Goal: Use online tool/utility: Utilize a website feature to perform a specific function

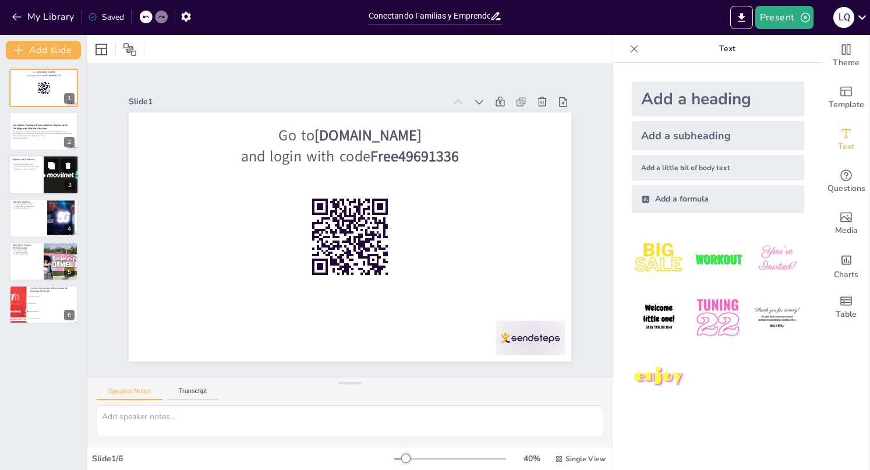
click at [45, 175] on div at bounding box center [61, 175] width 63 height 40
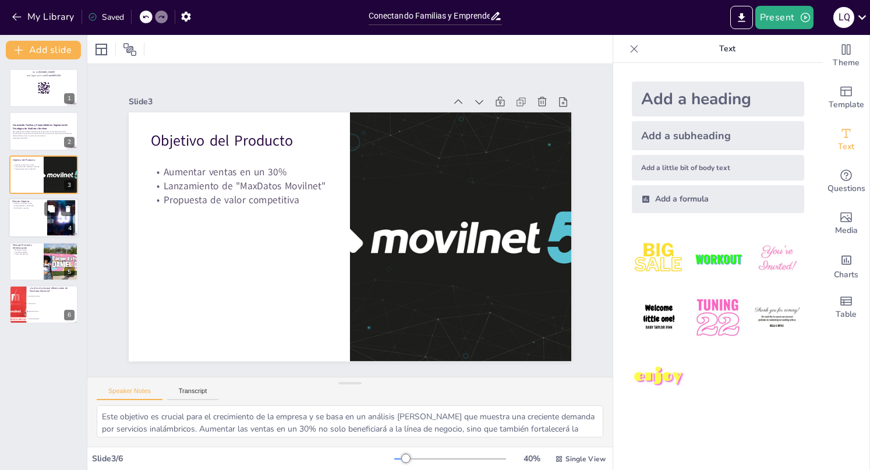
click at [59, 218] on div at bounding box center [61, 218] width 56 height 36
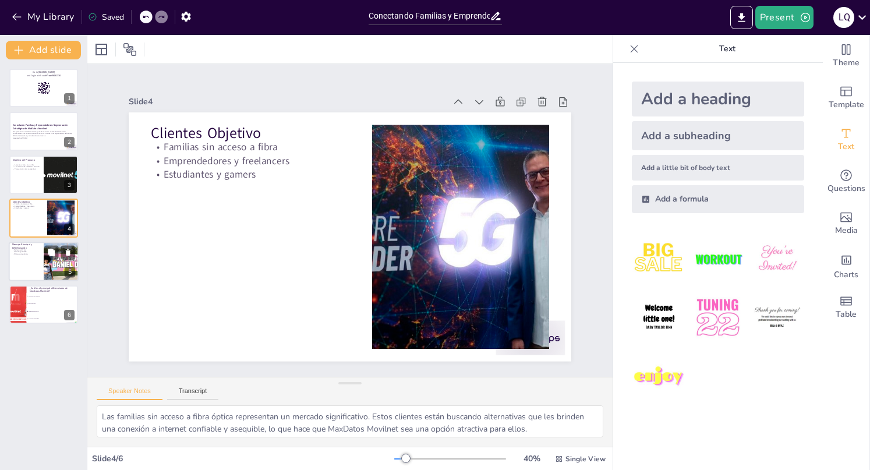
click at [44, 267] on div at bounding box center [61, 262] width 63 height 40
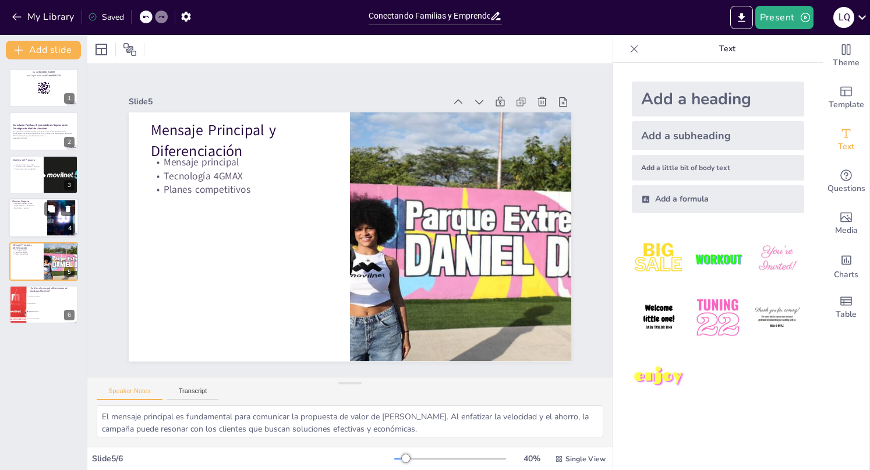
click at [40, 209] on p "Estudiantes y gamers" at bounding box center [27, 208] width 31 height 2
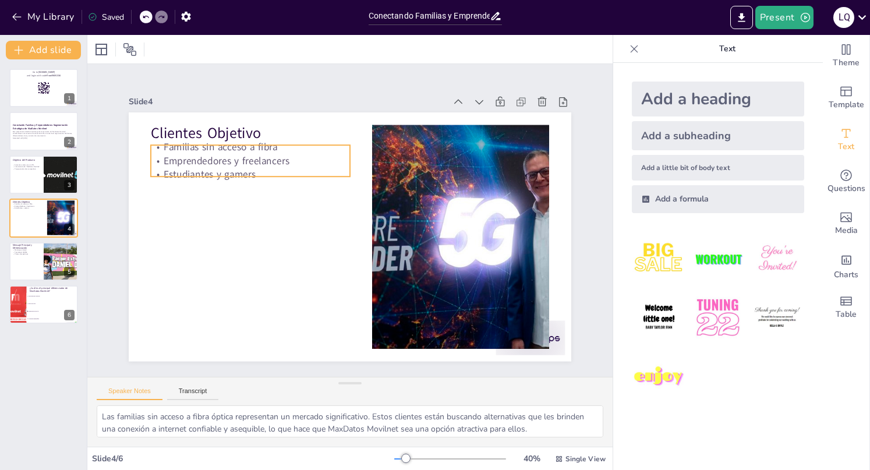
click at [228, 154] on p "Emprendedores y freelancers" at bounding box center [250, 161] width 199 height 14
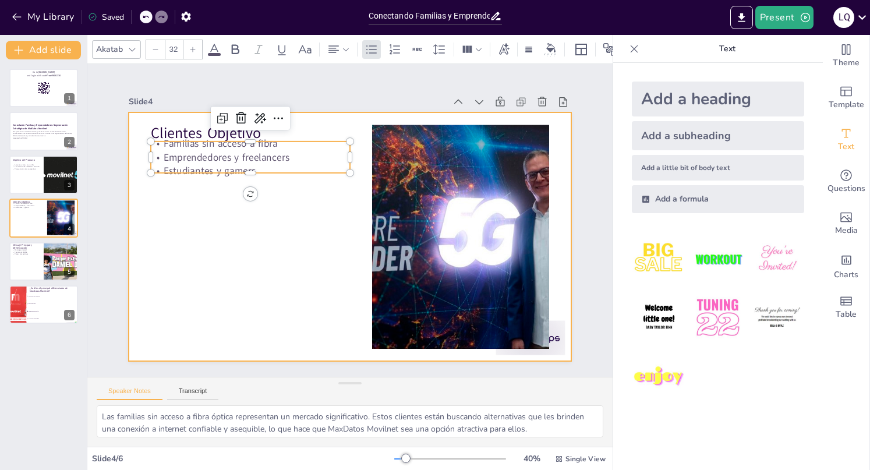
click at [223, 189] on div at bounding box center [350, 236] width 443 height 249
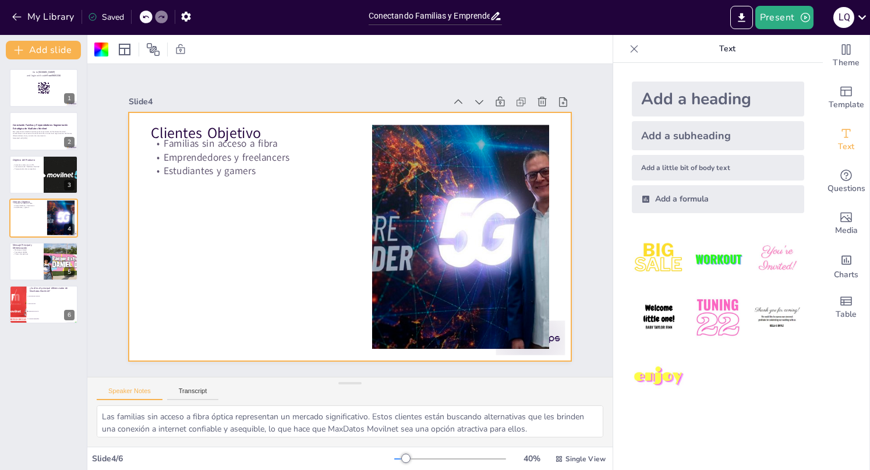
click at [139, 129] on div at bounding box center [350, 236] width 443 height 249
click at [52, 149] on div at bounding box center [44, 132] width 70 height 40
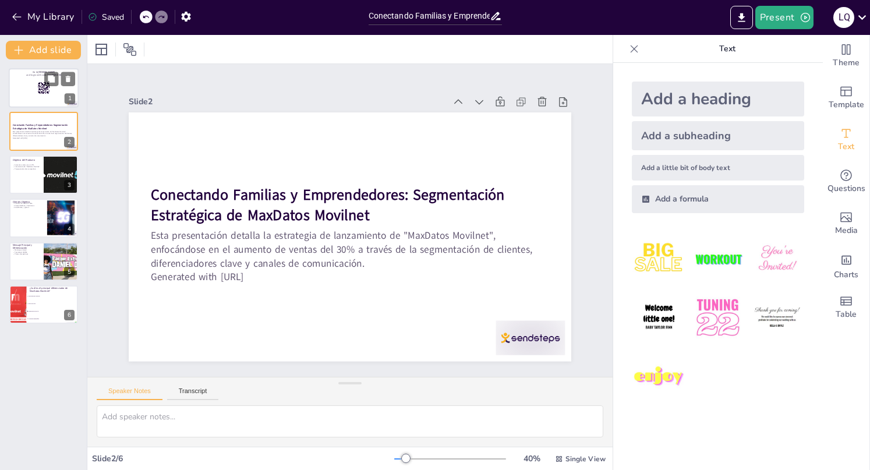
click at [37, 102] on div at bounding box center [44, 88] width 70 height 40
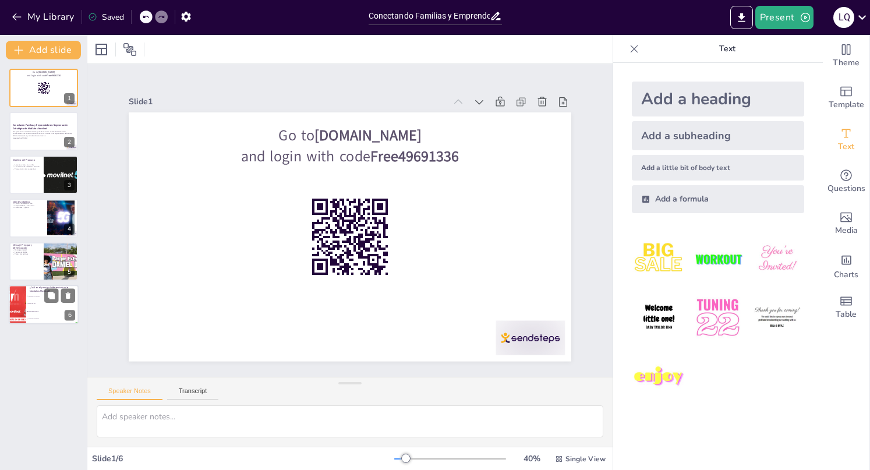
click at [33, 313] on li "Tecnología 4GMAX" at bounding box center [52, 311] width 52 height 8
checkbox input "true"
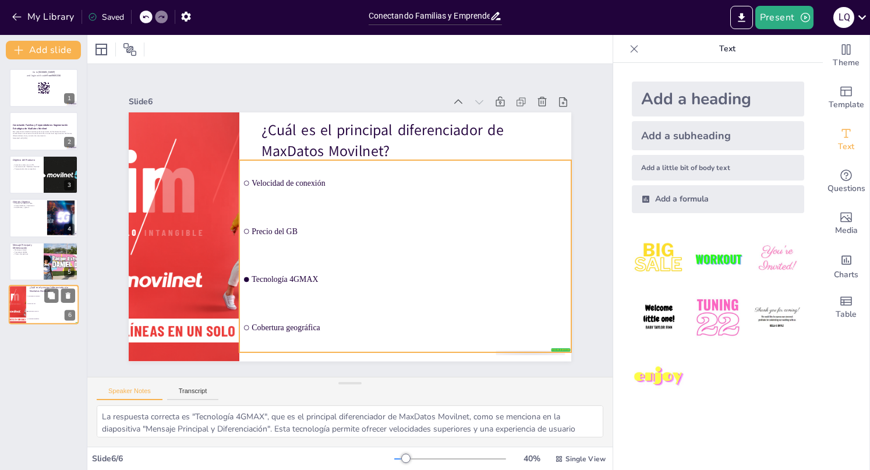
checkbox input "true"
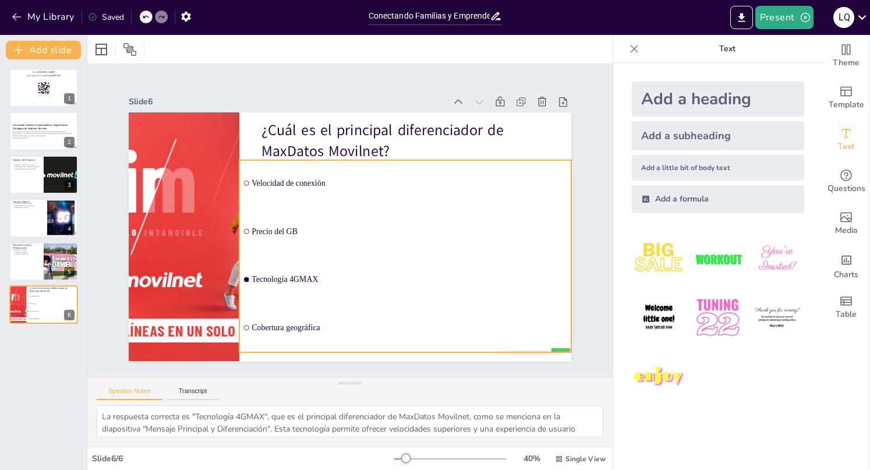
checkbox input "true"
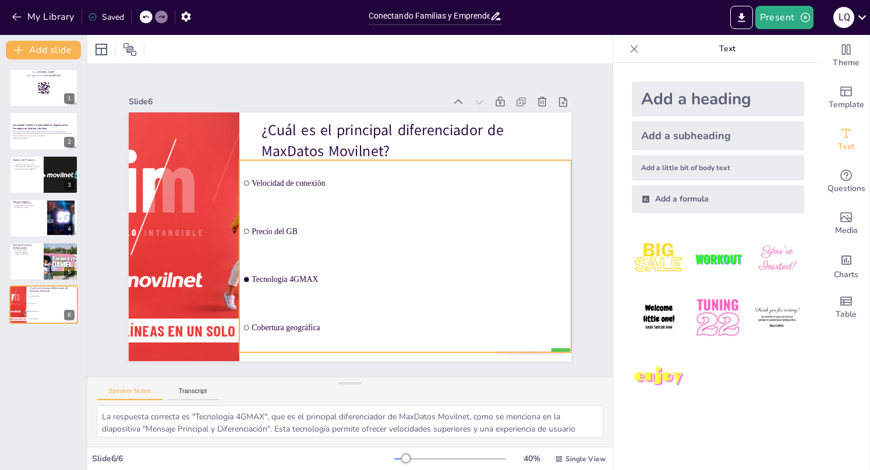
checkbox input "true"
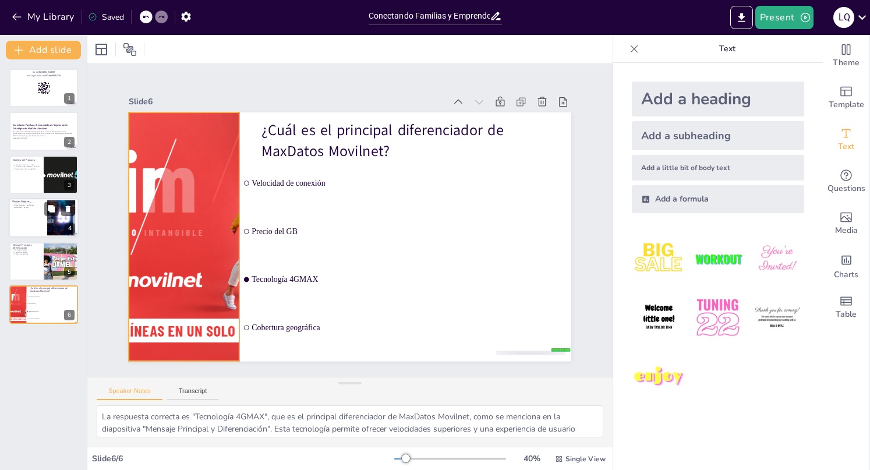
checkbox input "true"
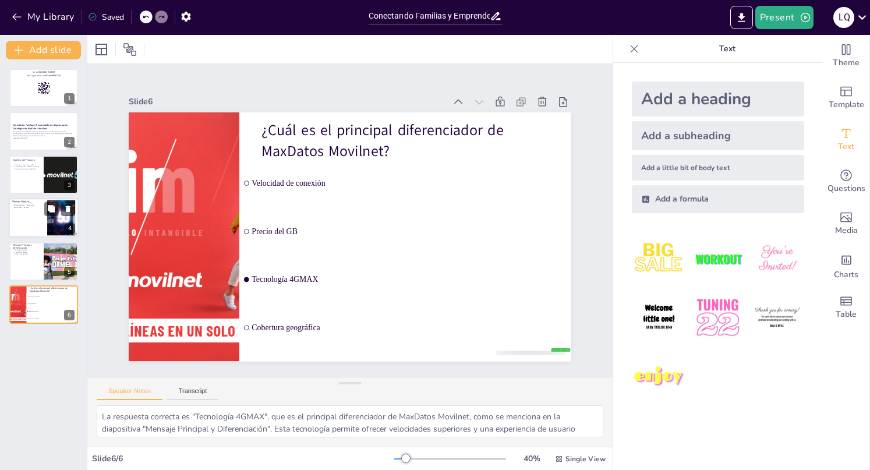
checkbox input "true"
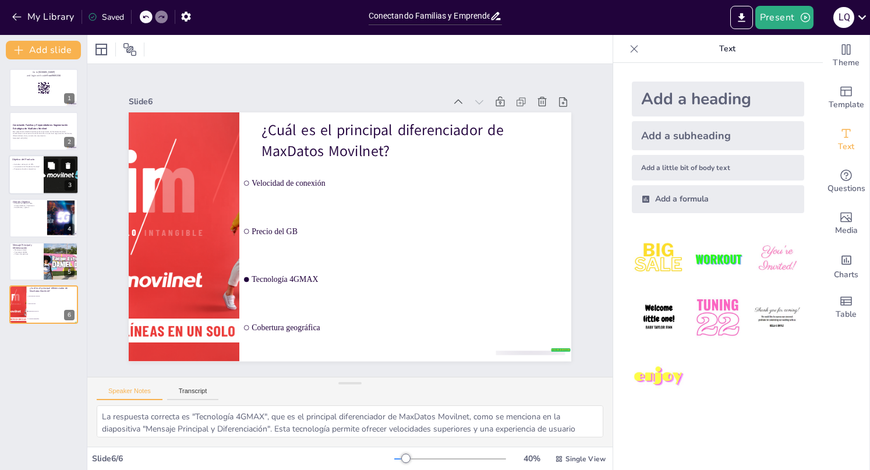
checkbox input "true"
click at [17, 166] on p "Lanzamiento de "MaxDatos Movilnet"" at bounding box center [26, 166] width 28 height 2
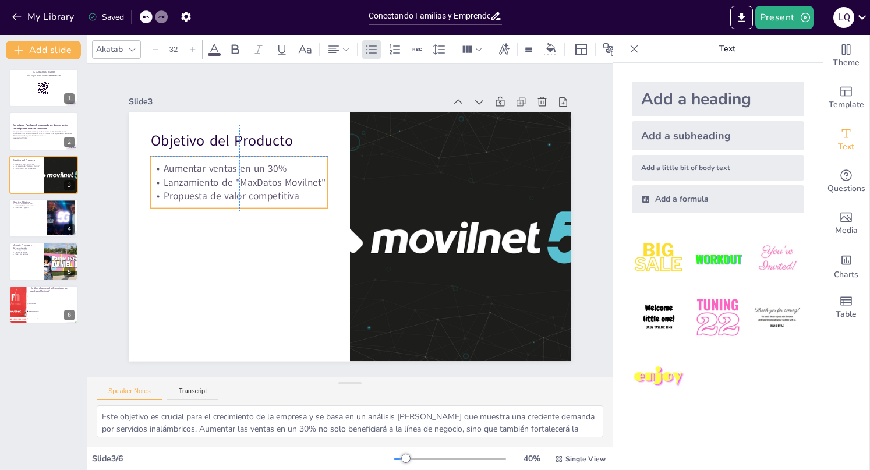
click at [222, 189] on p "Propuesta de valor competitiva" at bounding box center [239, 196] width 177 height 14
click at [48, 225] on div at bounding box center [61, 218] width 56 height 36
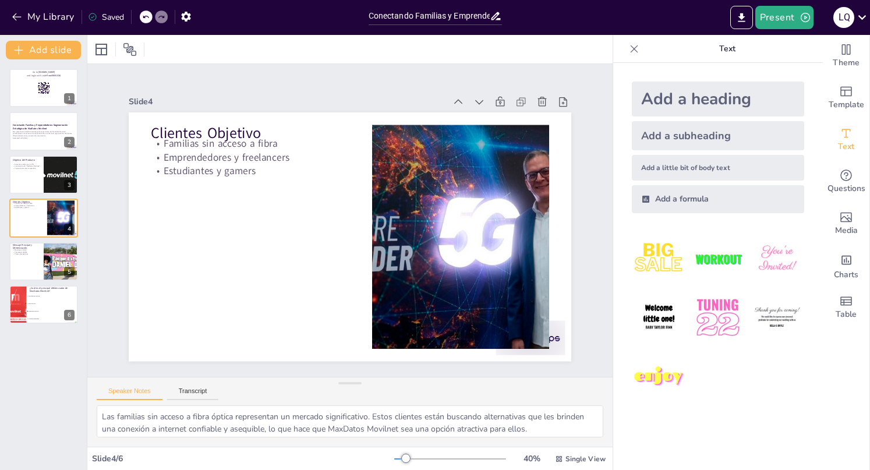
checkbox input "true"
